Goal: Task Accomplishment & Management: Use online tool/utility

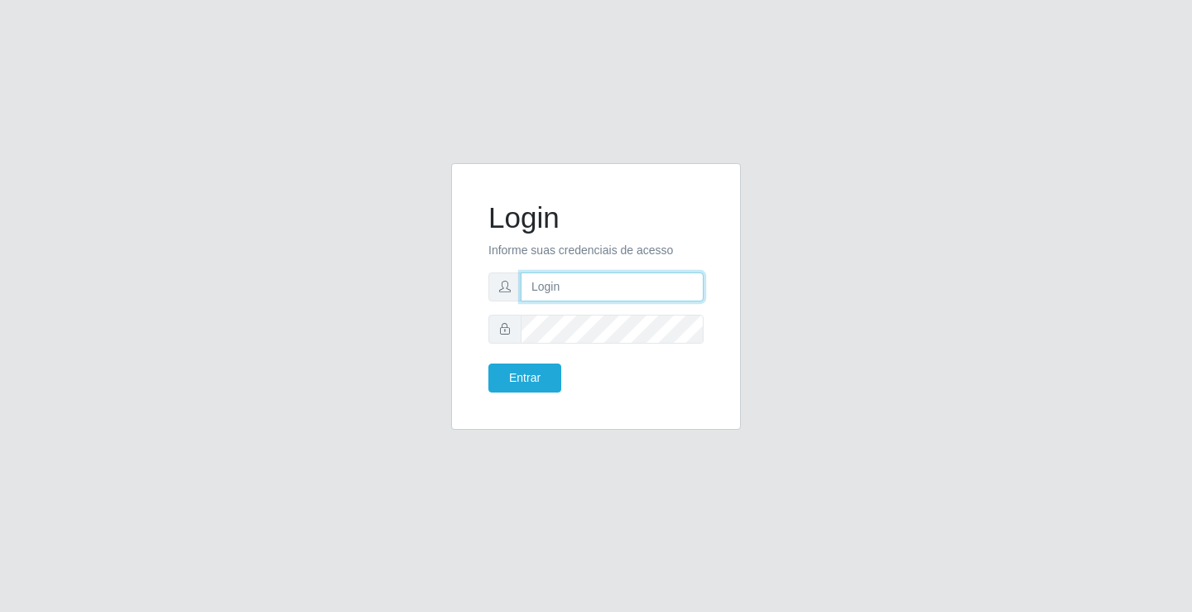
click at [574, 296] on input "text" at bounding box center [612, 286] width 183 height 29
type input "[PERSON_NAME]"
click at [488, 363] on button "Entrar" at bounding box center [524, 377] width 73 height 29
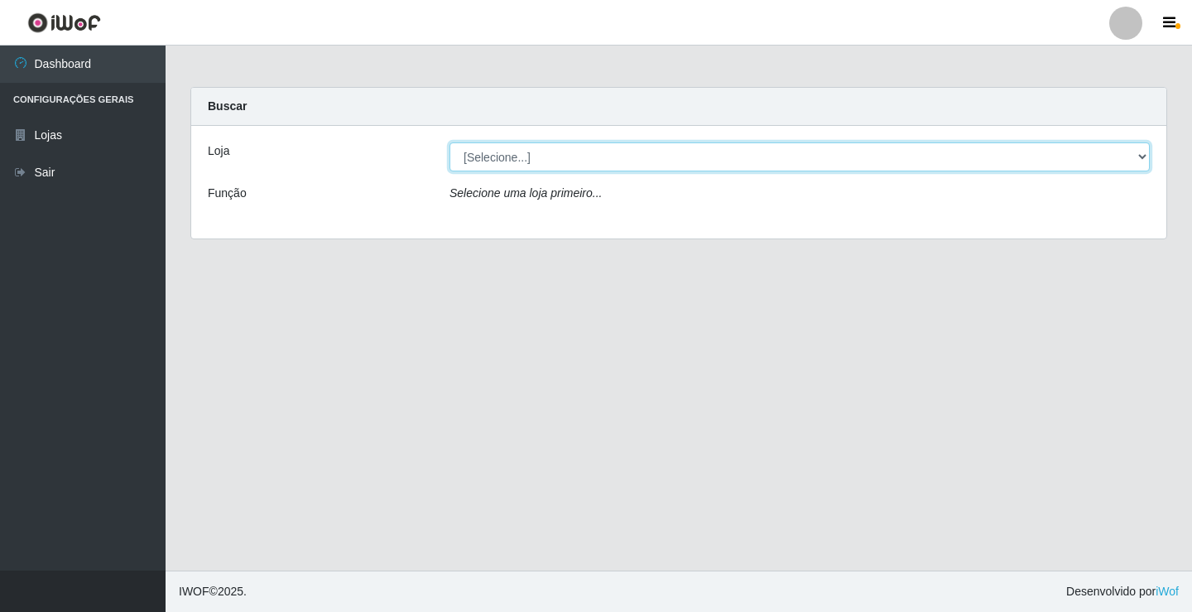
click at [610, 161] on select "[Selecione...] Ideal - Conceição" at bounding box center [800, 156] width 700 height 29
select select "231"
click at [450, 142] on select "[Selecione...] Ideal - Conceição" at bounding box center [800, 156] width 700 height 29
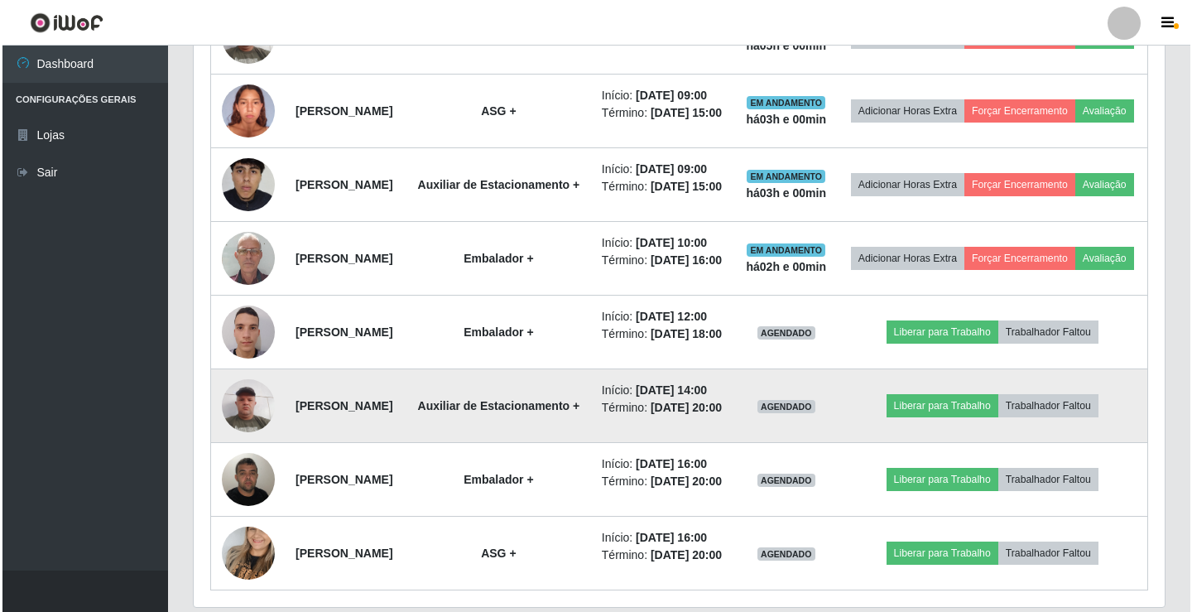
scroll to position [828, 0]
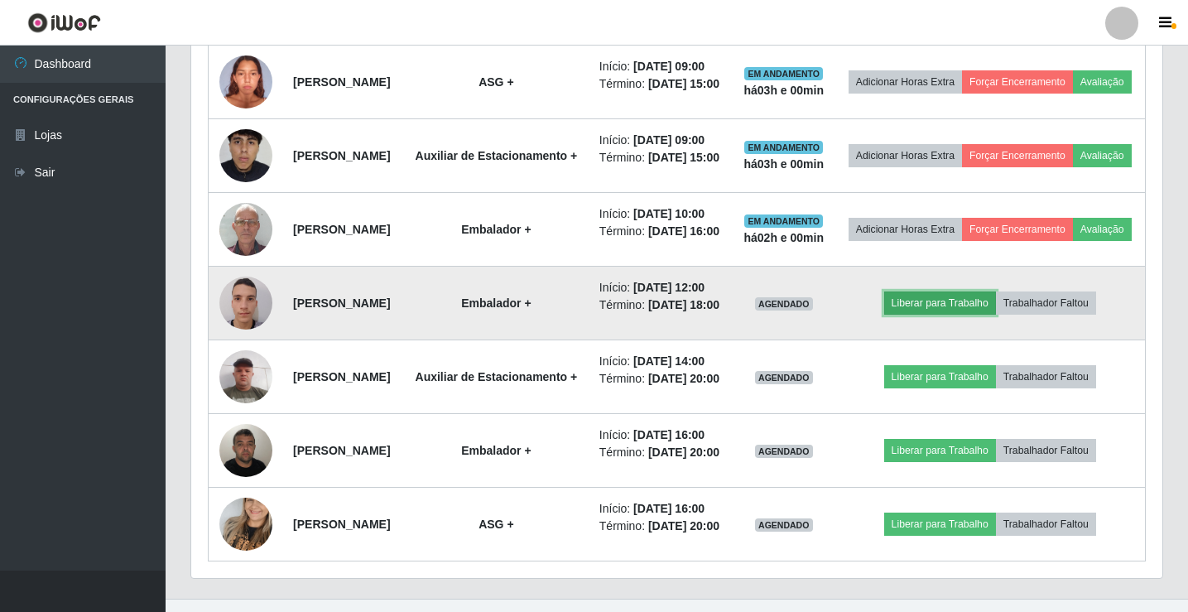
click at [936, 315] on button "Liberar para Trabalho" at bounding box center [940, 302] width 112 height 23
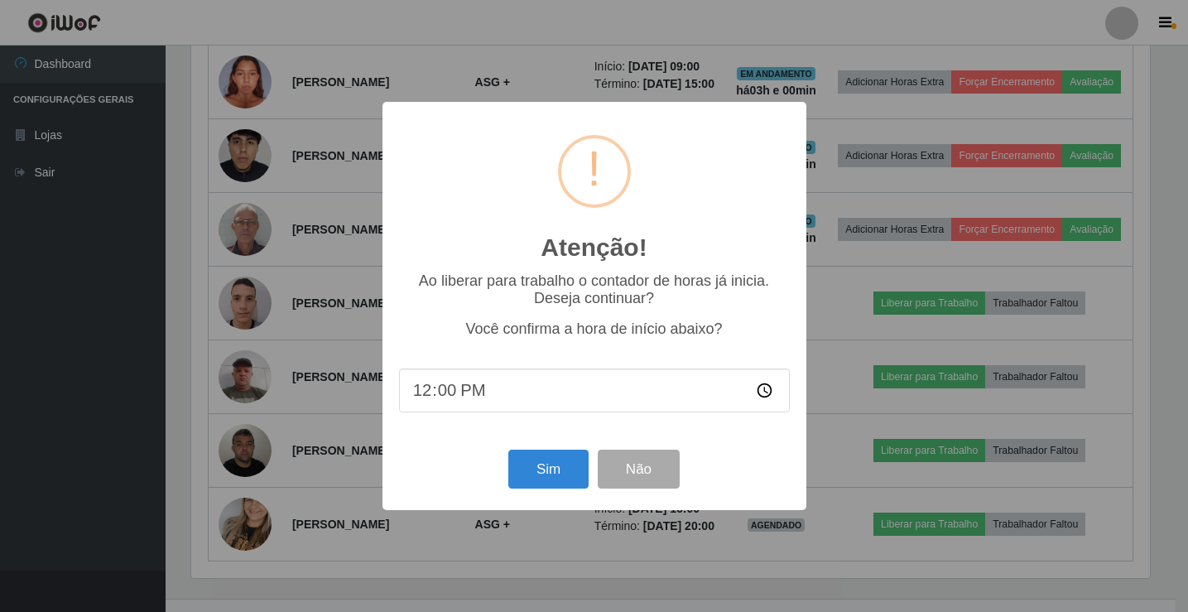
scroll to position [344, 963]
click at [552, 473] on button "Sim" at bounding box center [550, 469] width 80 height 39
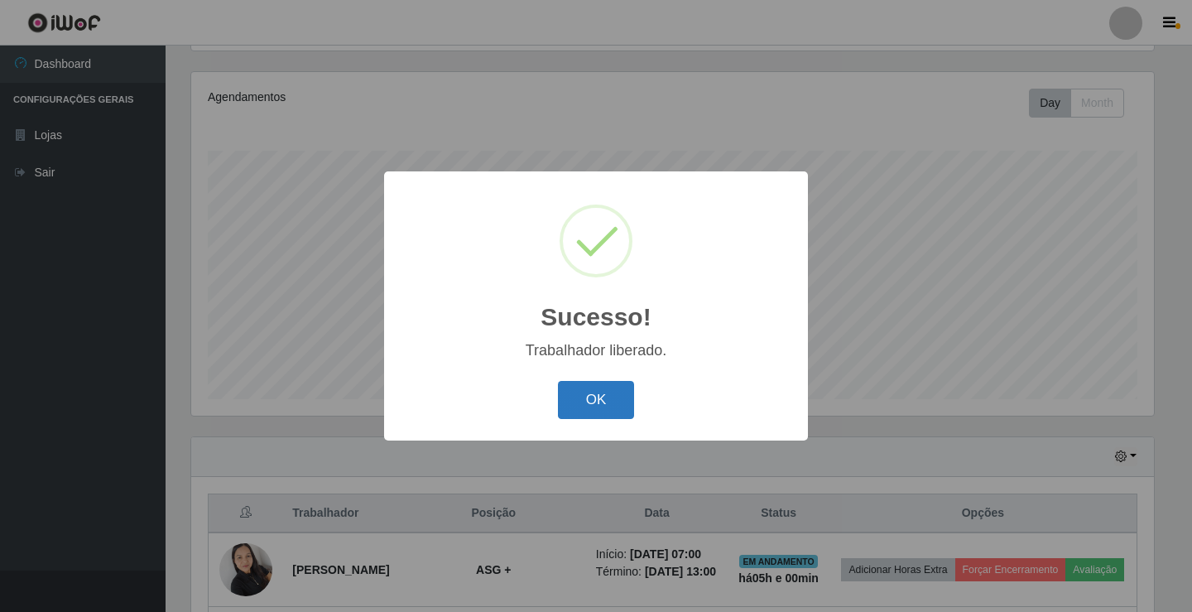
click at [593, 404] on button "OK" at bounding box center [596, 400] width 77 height 39
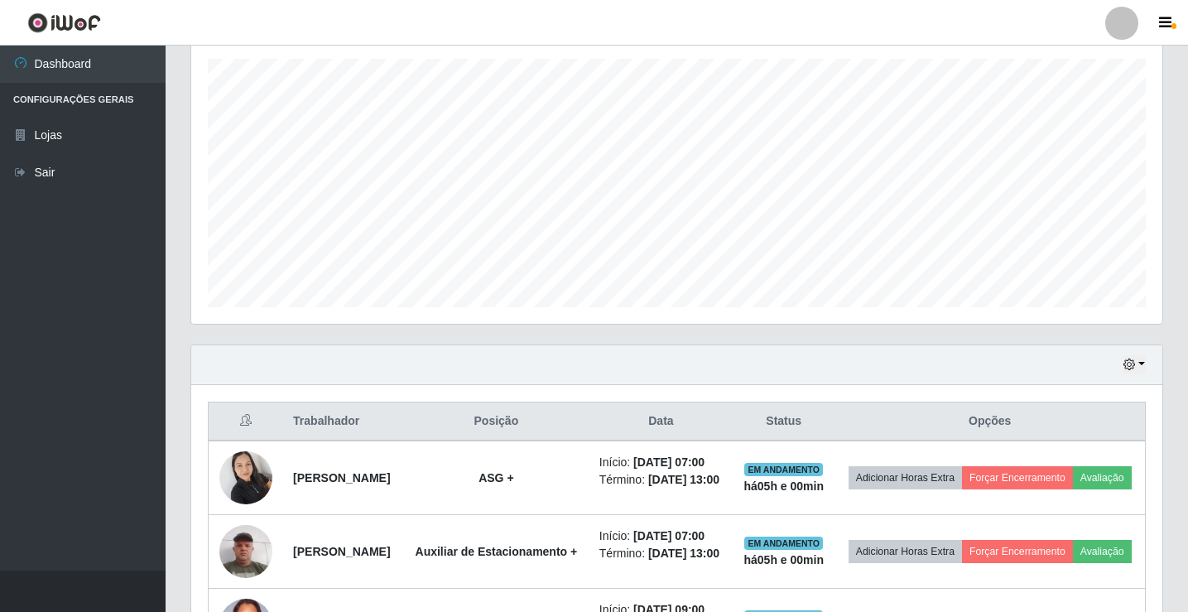
scroll to position [276, 0]
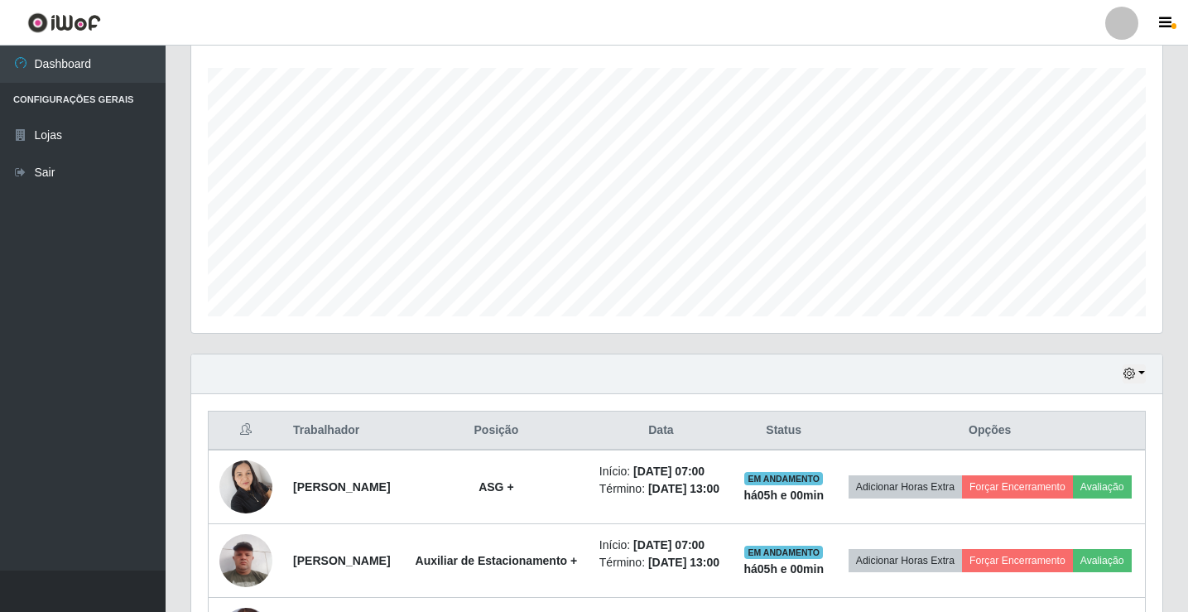
click at [1121, 33] on div at bounding box center [1121, 23] width 33 height 33
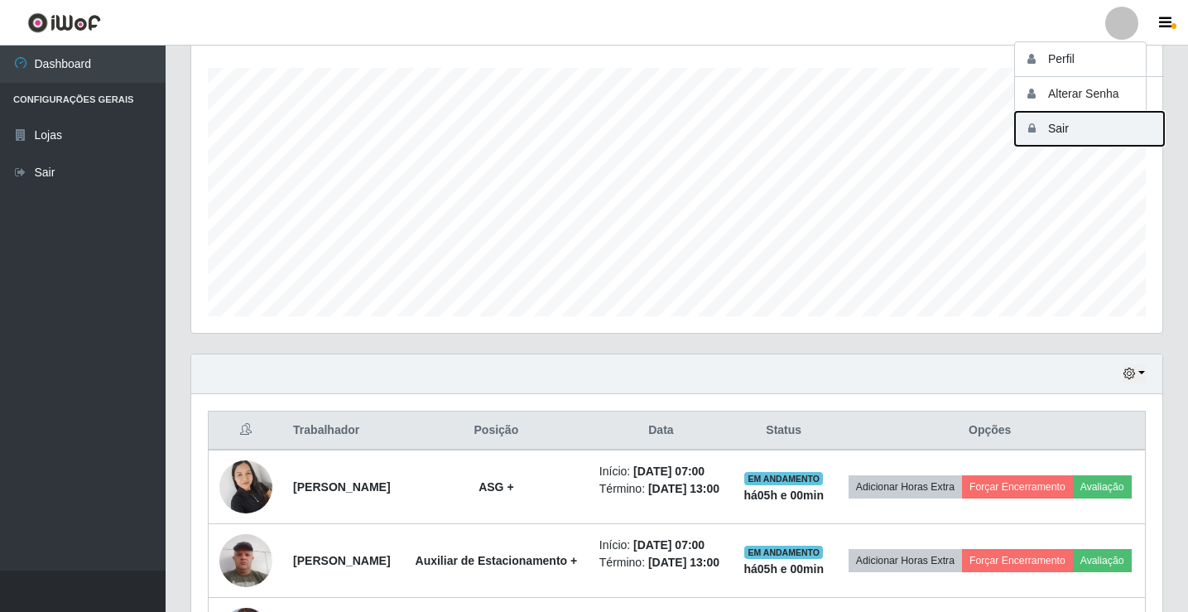
click at [1105, 137] on button "Sair" at bounding box center [1089, 129] width 149 height 34
